Goal: Task Accomplishment & Management: Complete application form

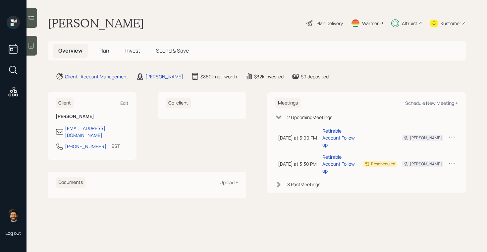
click at [126, 55] on h5 "Invest" at bounding box center [133, 51] width 26 height 14
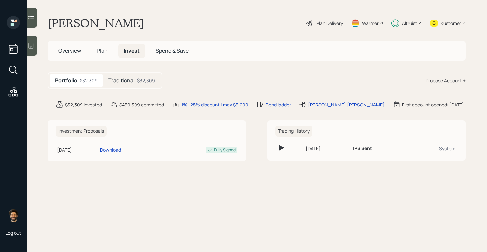
click at [120, 82] on h5 "Traditional" at bounding box center [121, 81] width 26 height 6
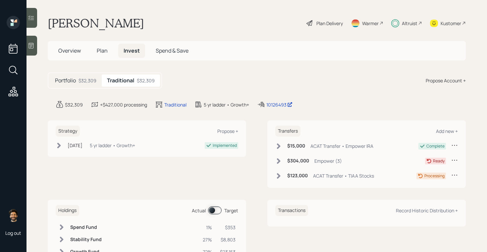
click at [279, 176] on icon at bounding box center [279, 176] width 4 height 6
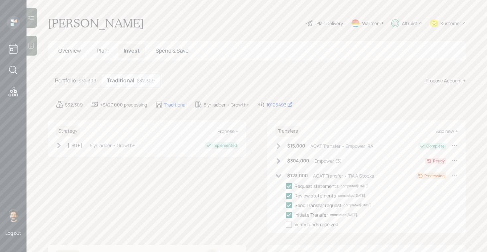
click at [77, 55] on h5 "Overview" at bounding box center [69, 51] width 33 height 14
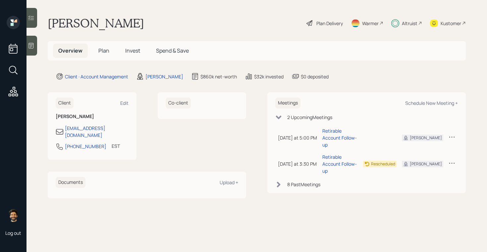
click at [100, 49] on span "Plan" at bounding box center [103, 50] width 11 height 7
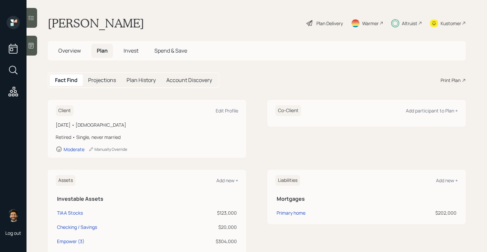
click at [411, 22] on div "Altruist" at bounding box center [410, 23] width 16 height 7
click at [123, 48] on h5 "Invest" at bounding box center [131, 51] width 26 height 14
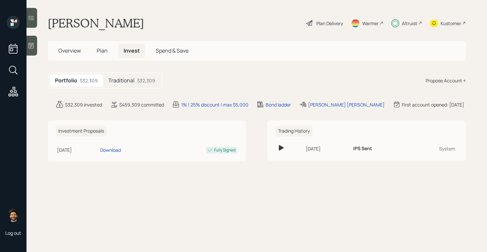
click at [126, 82] on h5 "Traditional" at bounding box center [121, 81] width 26 height 6
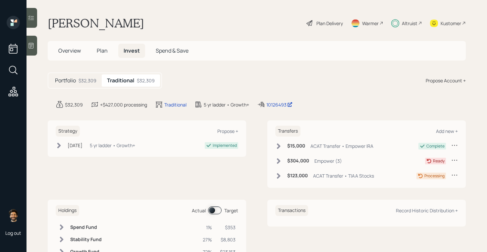
click at [109, 50] on h5 "Plan" at bounding box center [102, 51] width 22 height 14
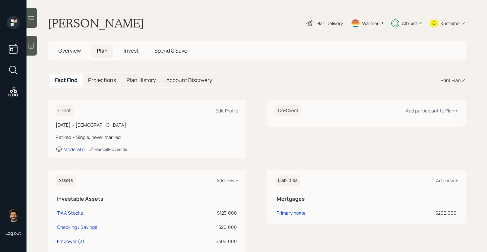
click at [322, 25] on div "Plan Delivery" at bounding box center [329, 23] width 26 height 7
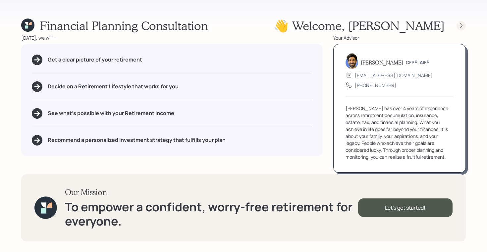
click at [457, 26] on div at bounding box center [460, 25] width 9 height 9
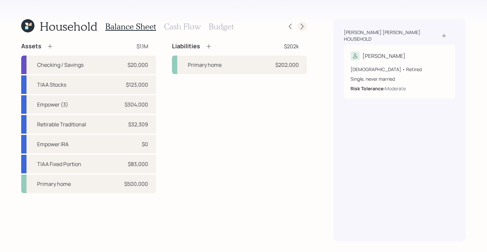
click at [299, 26] on icon at bounding box center [302, 26] width 7 height 7
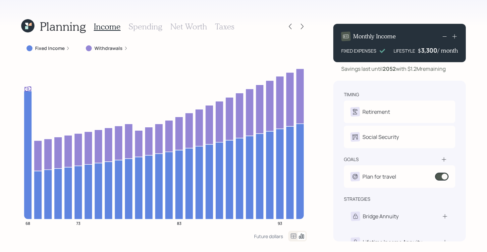
click at [28, 27] on icon at bounding box center [27, 25] width 13 height 13
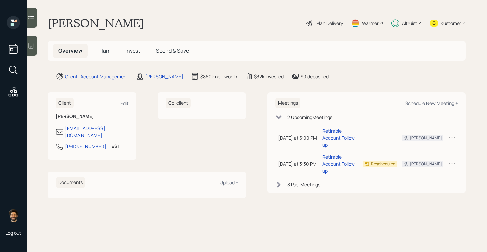
click at [100, 55] on h5 "Plan" at bounding box center [104, 51] width 22 height 14
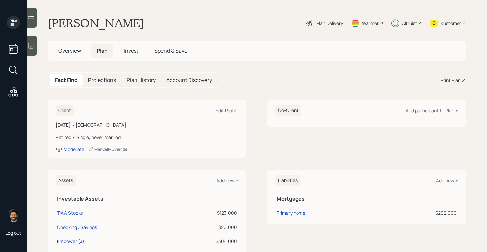
click at [133, 50] on span "Invest" at bounding box center [131, 50] width 15 height 7
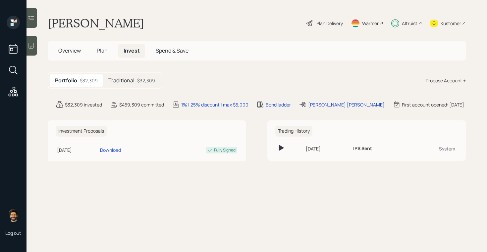
click at [132, 80] on h5 "Traditional" at bounding box center [121, 81] width 26 height 6
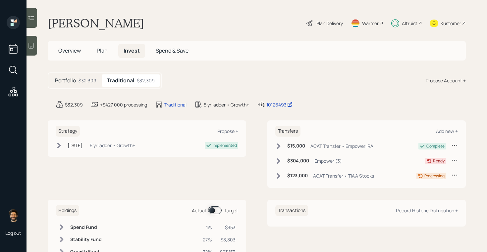
click at [101, 48] on span "Plan" at bounding box center [102, 50] width 11 height 7
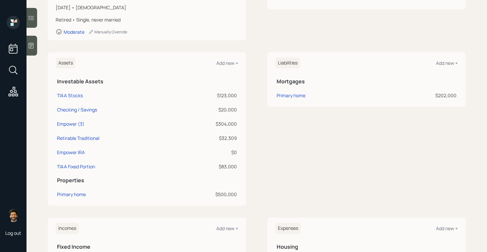
scroll to position [128, 0]
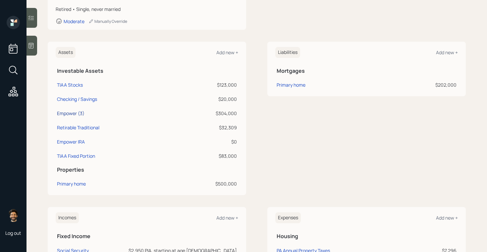
click at [72, 115] on div "Empower (3)" at bounding box center [70, 113] width 27 height 7
select select "ira"
select select "balanced"
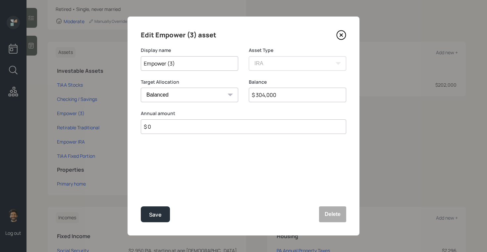
click at [259, 94] on input "$ 304,000" at bounding box center [297, 95] width 97 height 15
type input "$ 260,000"
click at [162, 212] on button "Save" at bounding box center [155, 215] width 29 height 16
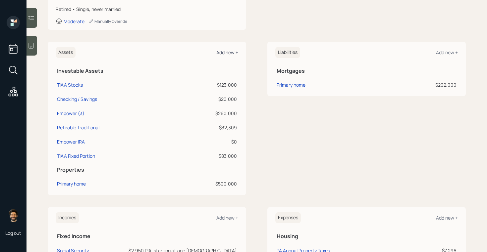
click at [224, 52] on div "Add new +" at bounding box center [227, 52] width 22 height 6
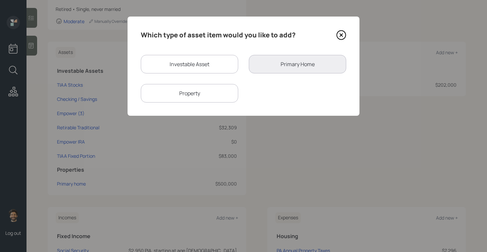
click at [192, 67] on div "Investable Asset" at bounding box center [189, 64] width 97 height 19
select select "taxable"
select select "balanced"
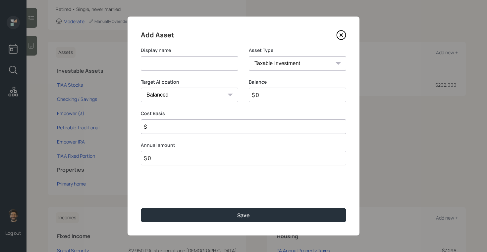
click at [192, 67] on input at bounding box center [189, 63] width 97 height 15
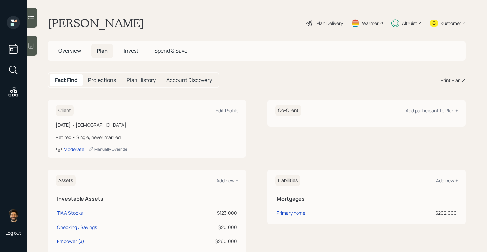
click at [330, 19] on div "Plan Delivery" at bounding box center [325, 23] width 38 height 15
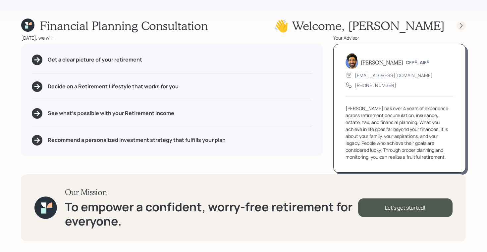
click at [459, 24] on icon at bounding box center [461, 26] width 7 height 7
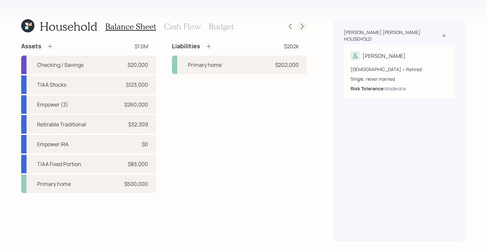
click at [299, 26] on icon at bounding box center [302, 26] width 7 height 7
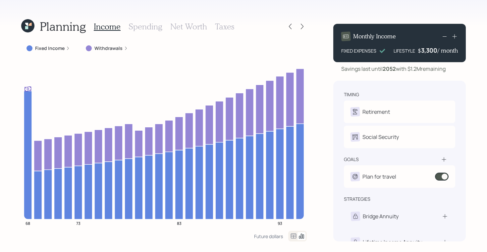
click at [27, 28] on icon at bounding box center [26, 27] width 3 height 3
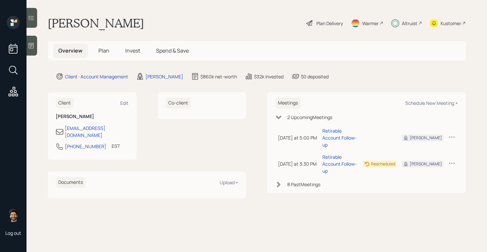
click at [105, 51] on span "Plan" at bounding box center [103, 50] width 11 height 7
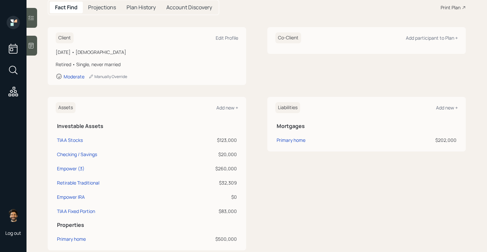
scroll to position [71, 0]
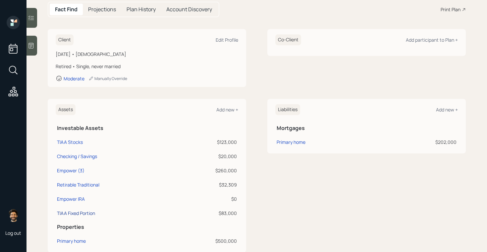
click at [74, 215] on div "TIAA Fixed Portion" at bounding box center [76, 213] width 38 height 7
select select "company_sponsored"
select select "balanced"
click at [80, 156] on div "Checking / Savings" at bounding box center [77, 156] width 40 height 7
select select "emergency_fund"
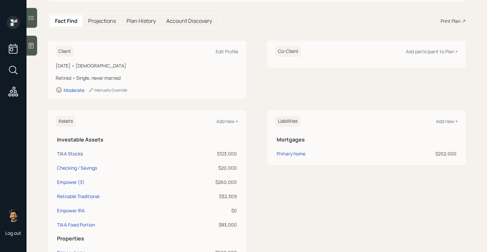
scroll to position [68, 0]
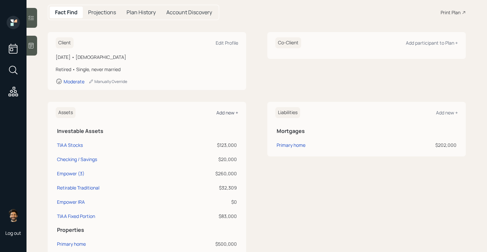
click at [223, 112] on div "Add new +" at bounding box center [227, 113] width 22 height 6
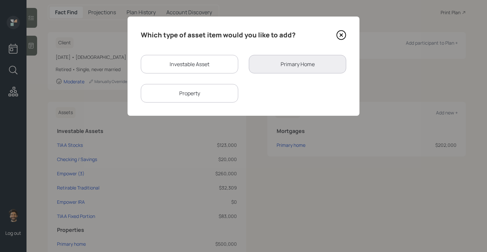
click at [199, 64] on div "Investable Asset" at bounding box center [189, 64] width 97 height 19
select select "taxable"
select select "balanced"
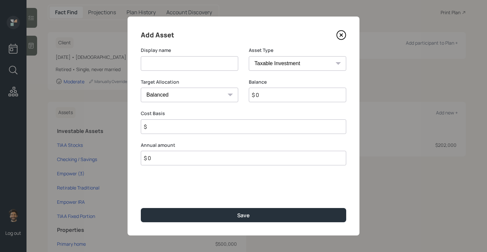
click at [175, 65] on input at bounding box center [189, 63] width 97 height 15
click at [176, 64] on input "Empower TaXable" at bounding box center [189, 63] width 97 height 15
type input "Empower Taxable"
click at [263, 96] on input "$ 0" at bounding box center [297, 95] width 97 height 15
type input "$ 32,000"
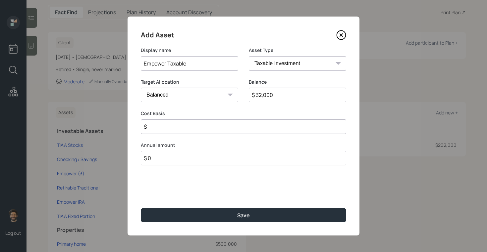
click at [163, 130] on input "$" at bounding box center [243, 127] width 205 height 15
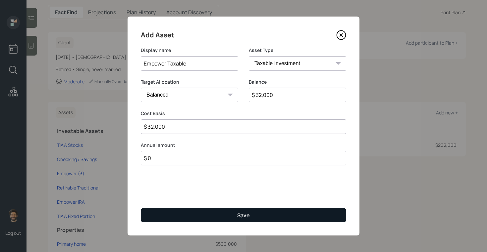
type input "$ 32,000"
click at [156, 219] on button "Save" at bounding box center [243, 215] width 205 height 14
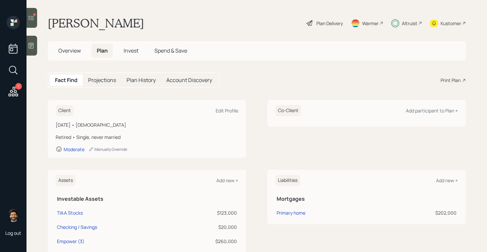
click at [333, 23] on div "Plan Delivery" at bounding box center [329, 23] width 26 height 7
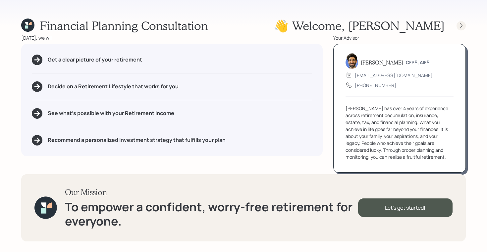
click at [461, 25] on icon at bounding box center [461, 26] width 3 height 6
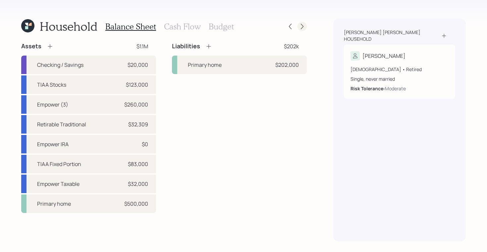
click at [303, 28] on icon at bounding box center [302, 26] width 7 height 7
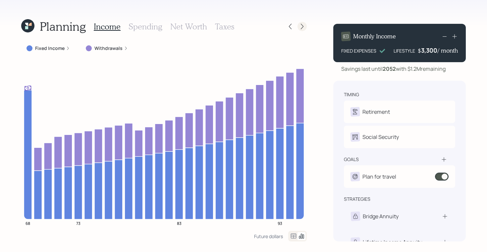
click at [302, 25] on icon at bounding box center [302, 26] width 7 height 7
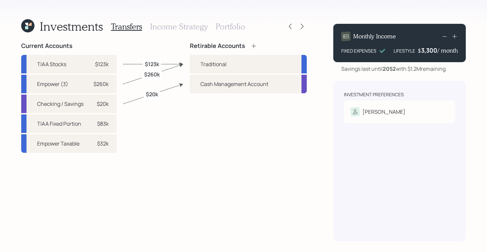
click at [204, 25] on h3 "Income Strategy" at bounding box center [179, 27] width 58 height 10
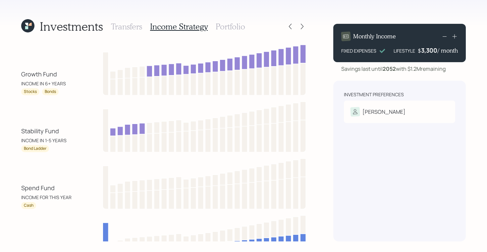
click at [230, 31] on h3 "Portfolio" at bounding box center [230, 27] width 29 height 10
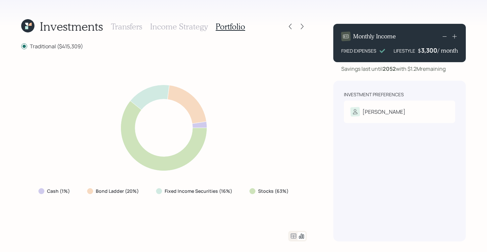
click at [295, 233] on icon at bounding box center [293, 237] width 8 height 8
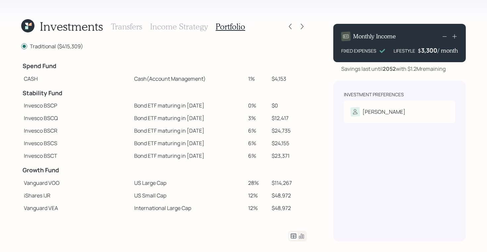
click at [25, 28] on icon at bounding box center [26, 27] width 3 height 3
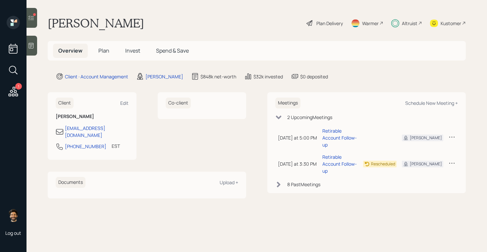
click at [110, 52] on h5 "Plan" at bounding box center [104, 51] width 22 height 14
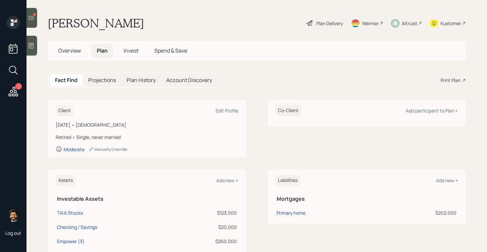
click at [137, 53] on span "Invest" at bounding box center [131, 50] width 15 height 7
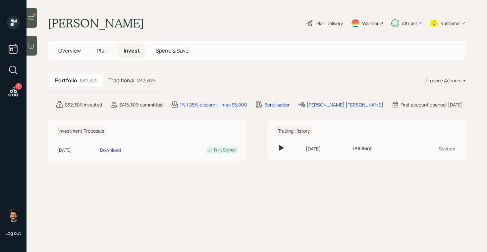
click at [98, 52] on span "Plan" at bounding box center [102, 50] width 11 height 7
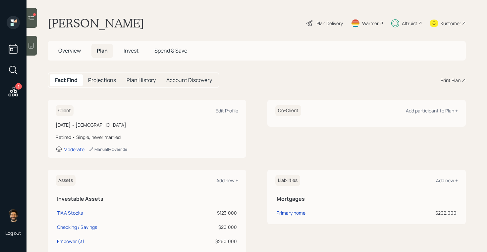
click at [134, 51] on span "Invest" at bounding box center [131, 50] width 15 height 7
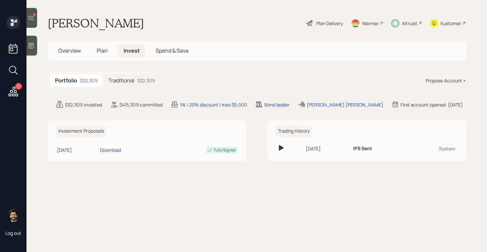
click at [132, 79] on h5 "Traditional" at bounding box center [121, 81] width 26 height 6
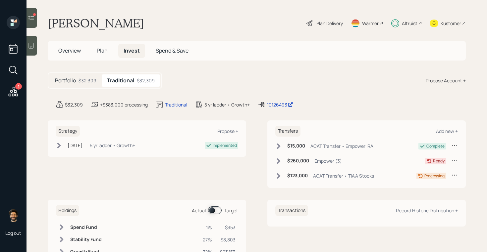
click at [101, 50] on span "Plan" at bounding box center [102, 50] width 11 height 7
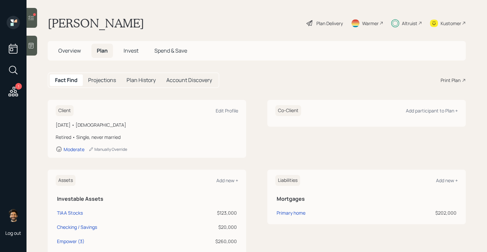
click at [68, 52] on span "Overview" at bounding box center [69, 50] width 23 height 7
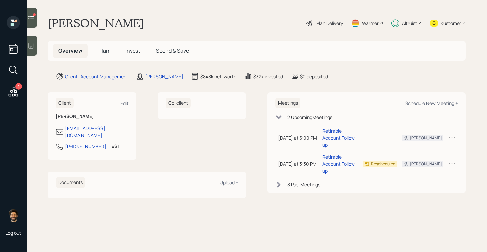
click at [106, 50] on span "Plan" at bounding box center [103, 50] width 11 height 7
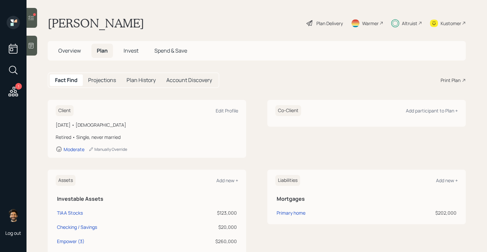
click at [133, 51] on span "Invest" at bounding box center [131, 50] width 15 height 7
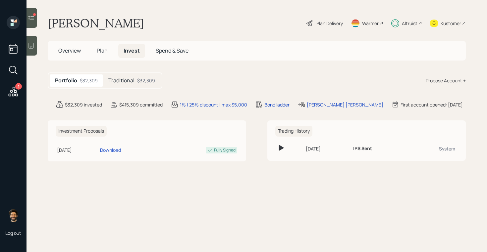
click at [135, 79] on div "Traditional $32,309" at bounding box center [131, 81] width 57 height 12
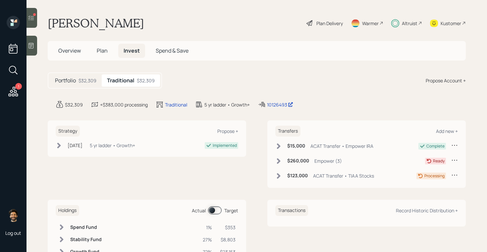
click at [102, 50] on span "Plan" at bounding box center [102, 50] width 11 height 7
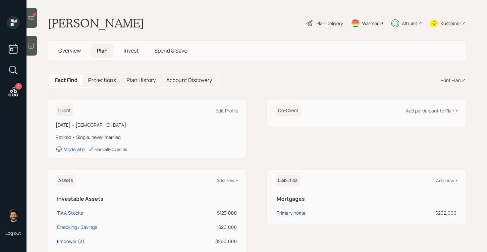
click at [132, 53] on span "Invest" at bounding box center [131, 50] width 15 height 7
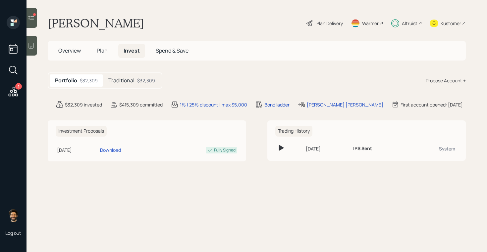
click at [139, 79] on div "$32,309" at bounding box center [146, 80] width 18 height 7
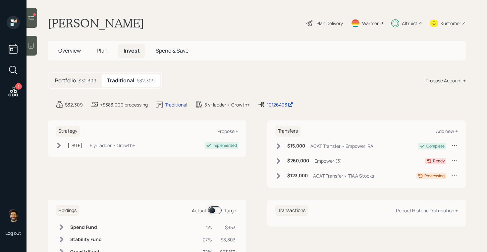
click at [323, 21] on div "Plan Delivery" at bounding box center [329, 23] width 26 height 7
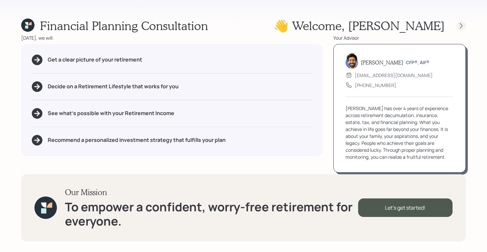
click at [464, 25] on div at bounding box center [460, 25] width 9 height 9
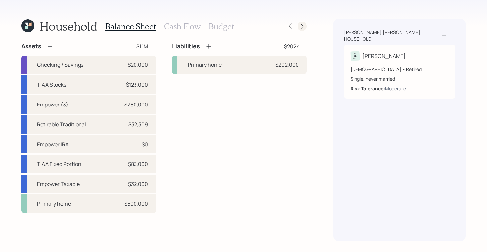
click at [299, 27] on icon at bounding box center [302, 26] width 7 height 7
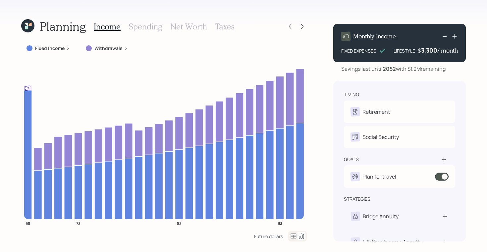
click at [26, 23] on icon at bounding box center [26, 24] width 3 height 3
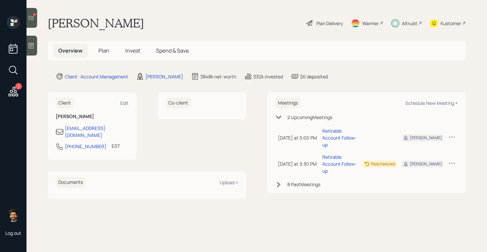
click at [129, 46] on h5 "Invest" at bounding box center [133, 51] width 26 height 14
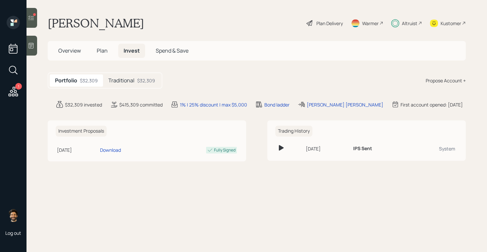
click at [138, 80] on div "$32,309" at bounding box center [146, 80] width 18 height 7
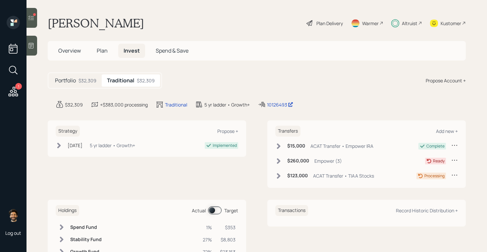
click at [214, 212] on span at bounding box center [215, 211] width 14 height 8
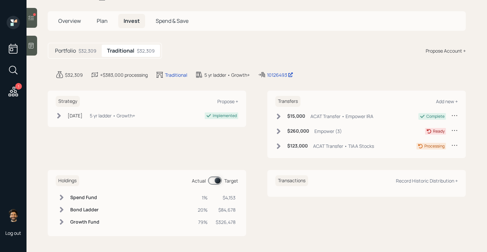
click at [69, 209] on td "Bond Ladder" at bounding box center [85, 210] width 34 height 12
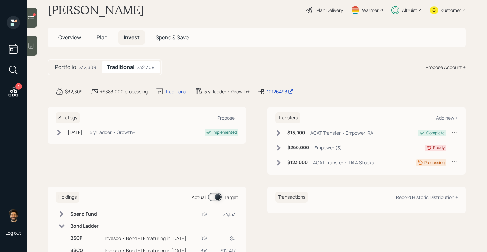
scroll to position [0, 0]
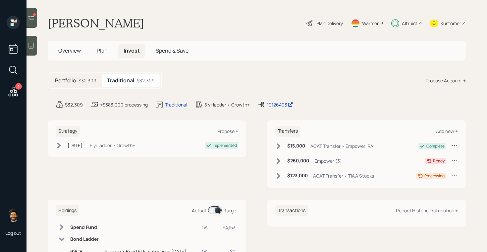
click at [215, 211] on span at bounding box center [215, 211] width 14 height 8
click at [285, 159] on div "$260,000 Empower (3)" at bounding box center [308, 161] width 67 height 8
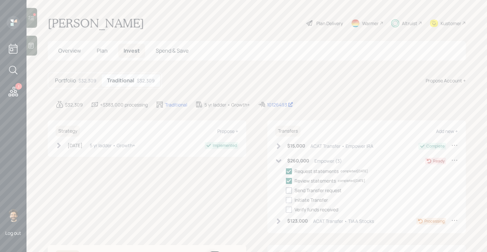
click at [290, 192] on div at bounding box center [289, 191] width 6 height 6
click at [286, 191] on input "checkbox" at bounding box center [285, 190] width 0 height 0
checkbox input "true"
click at [280, 161] on icon at bounding box center [279, 161] width 6 height 4
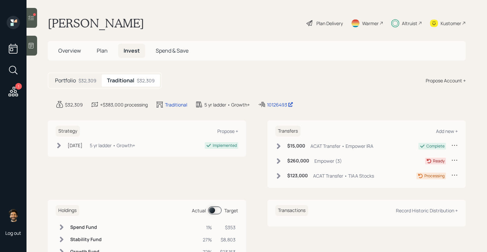
click at [282, 174] on div "$123,000 ACAT Transfer • TIAA Stocks" at bounding box center [324, 176] width 99 height 8
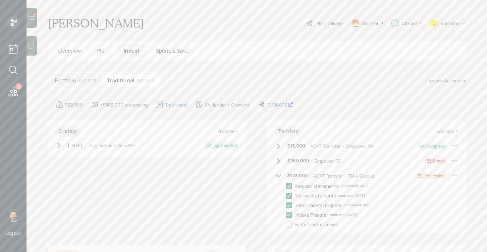
click at [282, 174] on div "$123,000 ACAT Transfer • TIAA Stocks" at bounding box center [324, 176] width 99 height 8
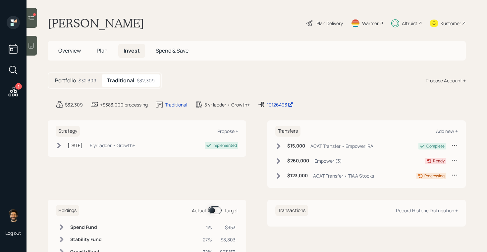
click at [104, 50] on span "Plan" at bounding box center [102, 50] width 11 height 7
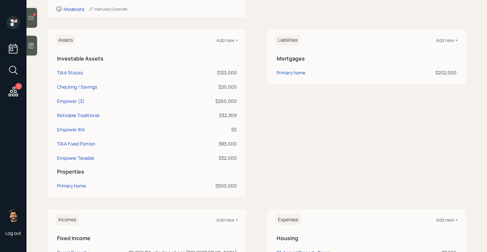
scroll to position [141, 0]
click at [75, 98] on div "Empower (3)" at bounding box center [70, 100] width 27 height 7
select select "ira"
select select "balanced"
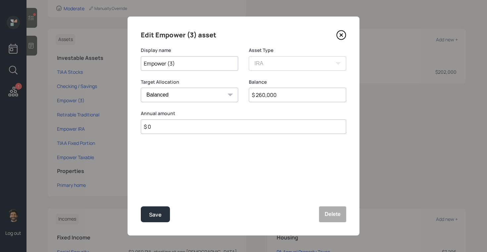
click at [173, 64] on input "Empower (3)" at bounding box center [189, 63] width 97 height 15
type input "Empower (2)"
click at [155, 209] on button "Save" at bounding box center [155, 215] width 29 height 16
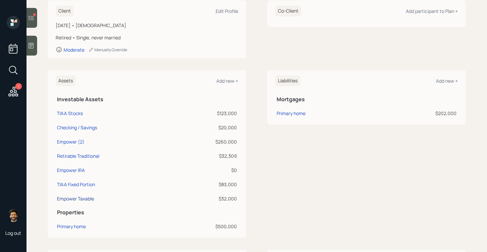
scroll to position [93, 0]
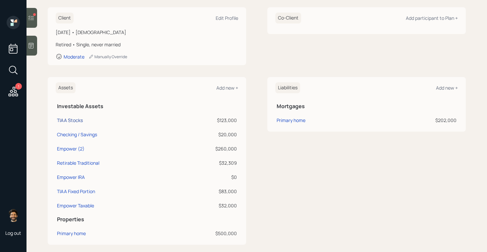
click at [71, 121] on div "TIAA Stocks" at bounding box center [70, 120] width 26 height 7
select select "ira"
select select "balanced"
click at [70, 120] on div "TIAA Stocks" at bounding box center [70, 120] width 26 height 7
select select "ira"
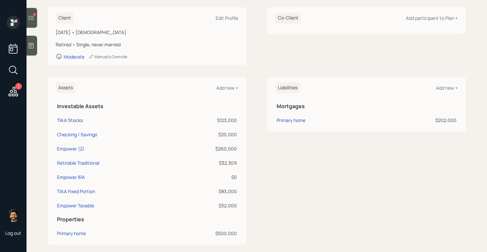
select select "balanced"
click at [62, 190] on div "TIAA Fixed Portion" at bounding box center [76, 191] width 38 height 7
select select "company_sponsored"
select select "balanced"
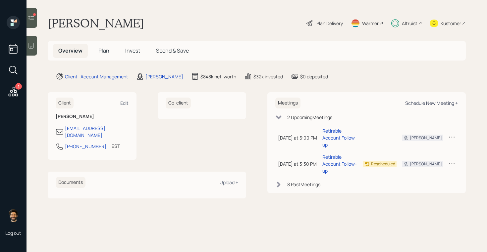
click at [423, 105] on div "Schedule New Meeting +" at bounding box center [431, 103] width 53 height 6
select select "f14b762f-c7c2-4b89-9227-8fa891345eea"
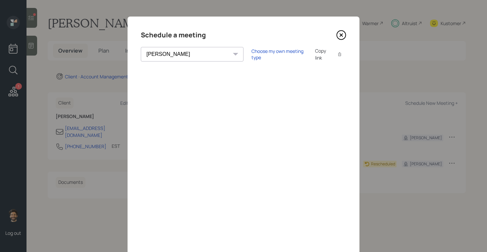
click at [343, 33] on icon at bounding box center [341, 35] width 10 height 10
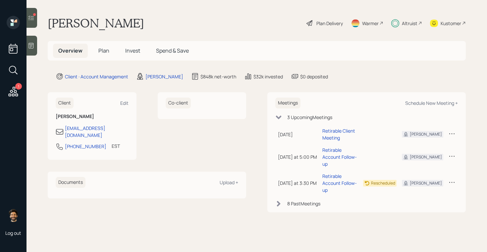
click at [31, 21] on icon at bounding box center [31, 18] width 7 height 7
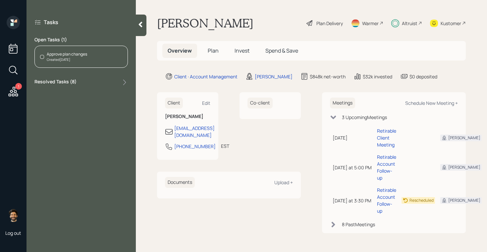
click at [94, 58] on div "Approve plan changes Created [DATE]" at bounding box center [80, 57] width 93 height 22
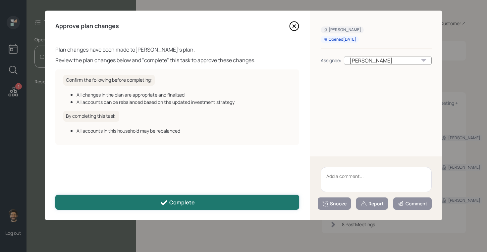
click at [181, 204] on div "Complete" at bounding box center [177, 203] width 35 height 8
